Goal: Find specific page/section

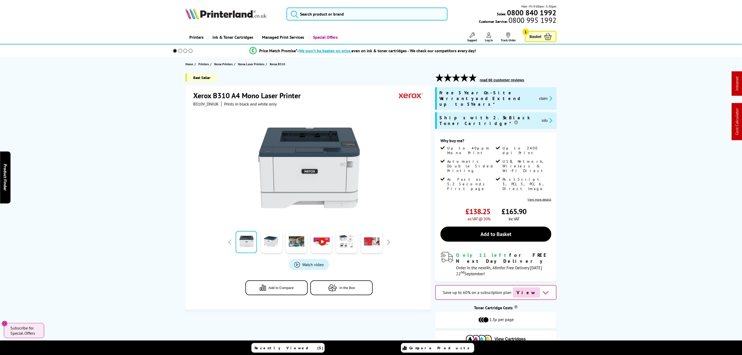
click at [367, 6] on div "Mon - Fri 9:00am - 5:30pm Sales: 0800 840 1992 Customer Service: 0800 995 1992" at bounding box center [370, 15] width 415 height 23
click at [366, 14] on input "search" at bounding box center [366, 14] width 161 height 13
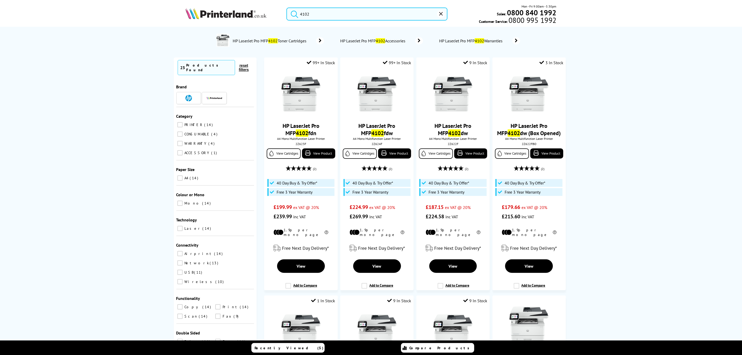
type input "4102"
drag, startPoint x: 442, startPoint y: 14, endPoint x: 374, endPoint y: 15, distance: 68.0
click at [442, 14] on icon "reset" at bounding box center [441, 14] width 4 height 4
